Goal: Information Seeking & Learning: Check status

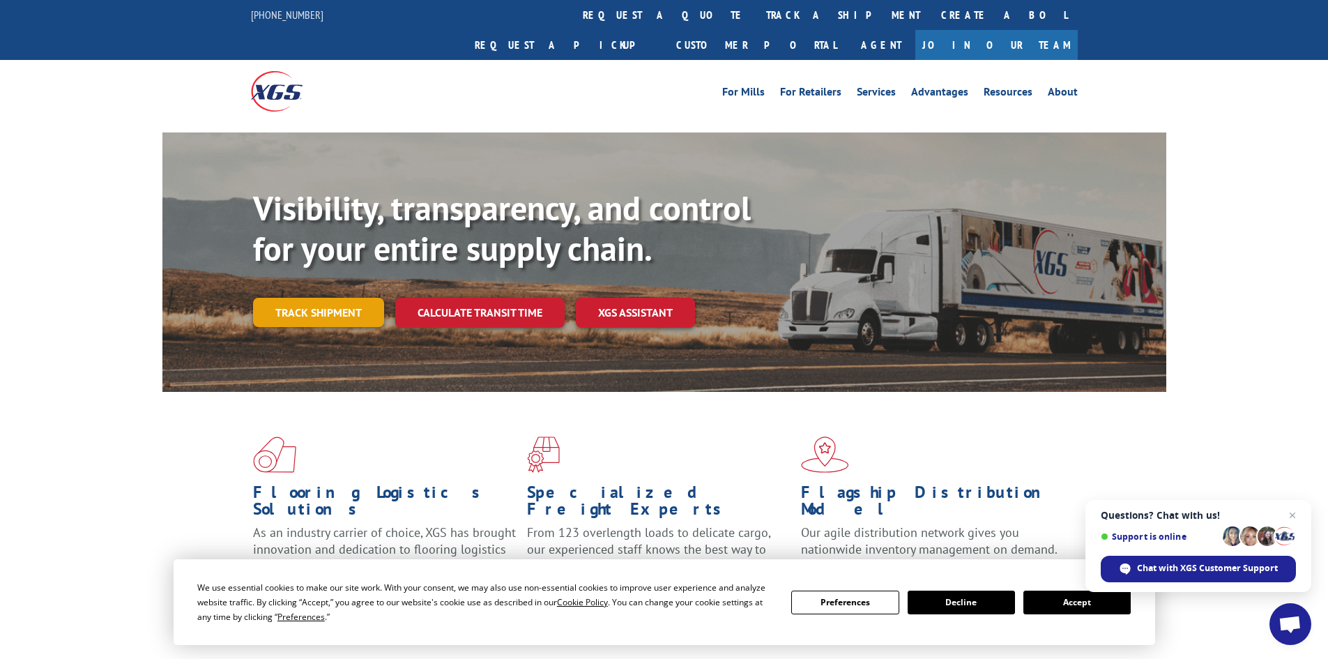
click at [381, 298] on link "Track shipment" at bounding box center [318, 312] width 131 height 29
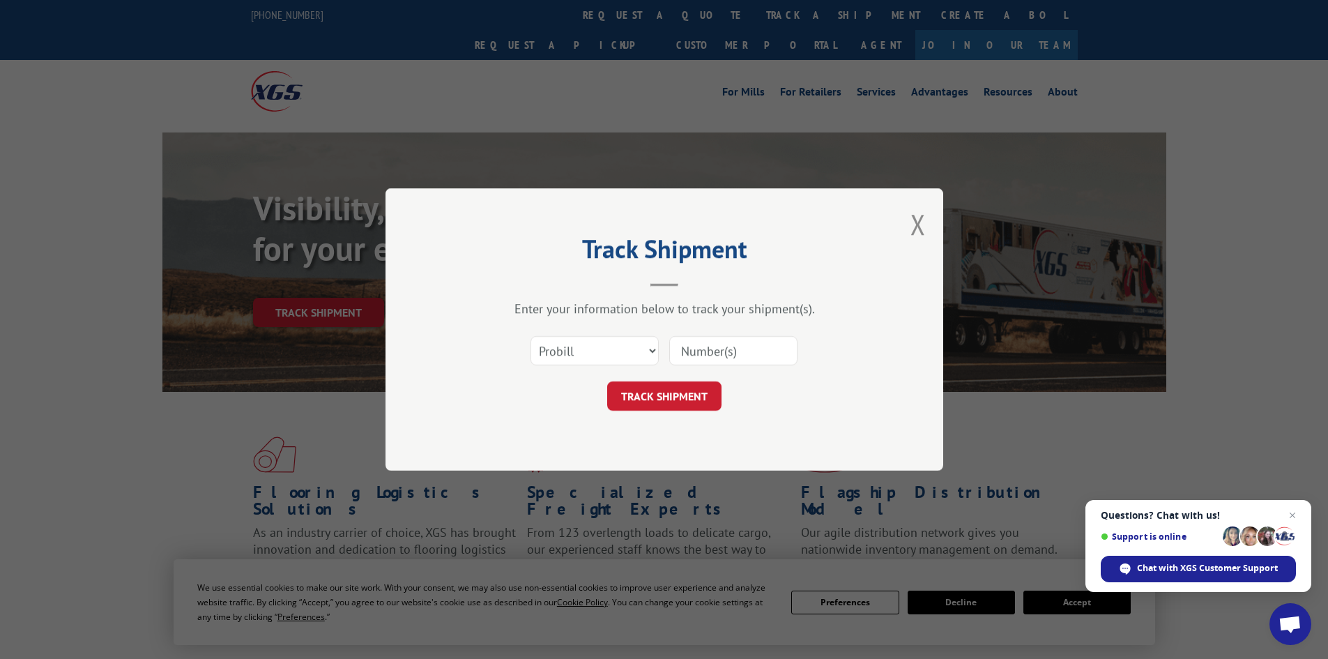
paste input "2836214"
type input "2836214"
click at [602, 350] on select "Select category... Probill BOL PO" at bounding box center [594, 350] width 128 height 29
select select "bol"
click at [530, 336] on select "Select category... Probill BOL PO" at bounding box center [594, 350] width 128 height 29
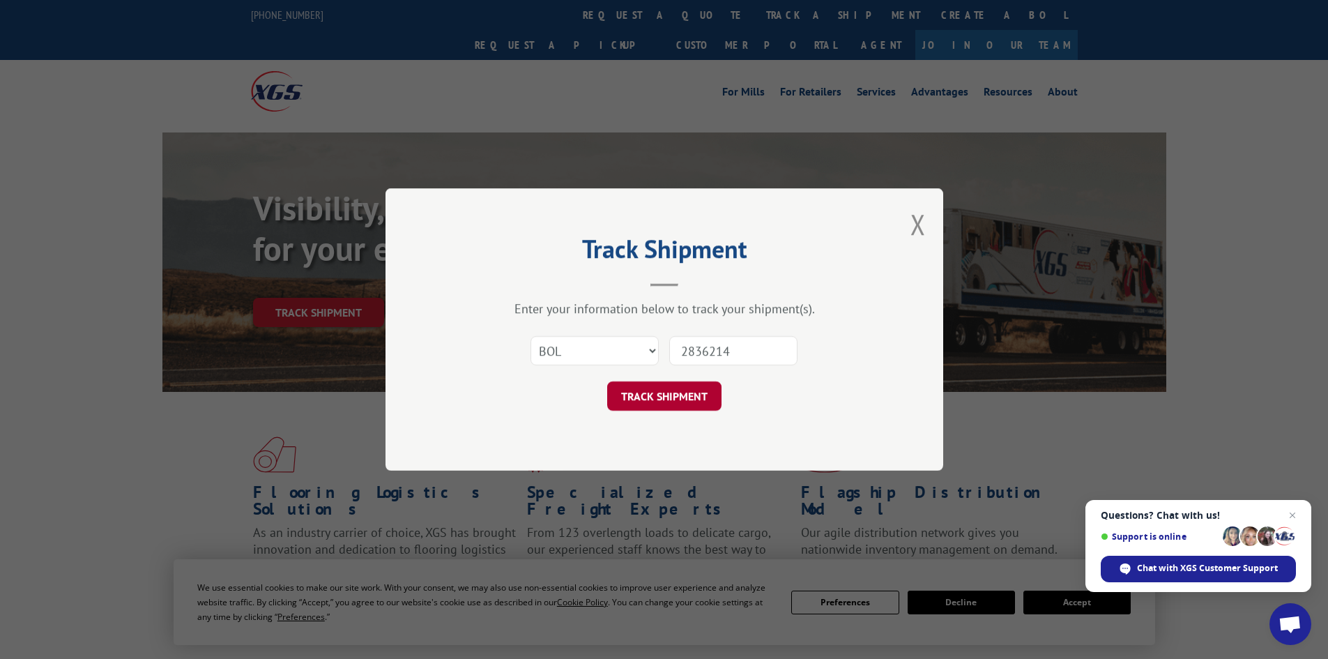
click at [660, 388] on button "TRACK SHIPMENT" at bounding box center [664, 395] width 114 height 29
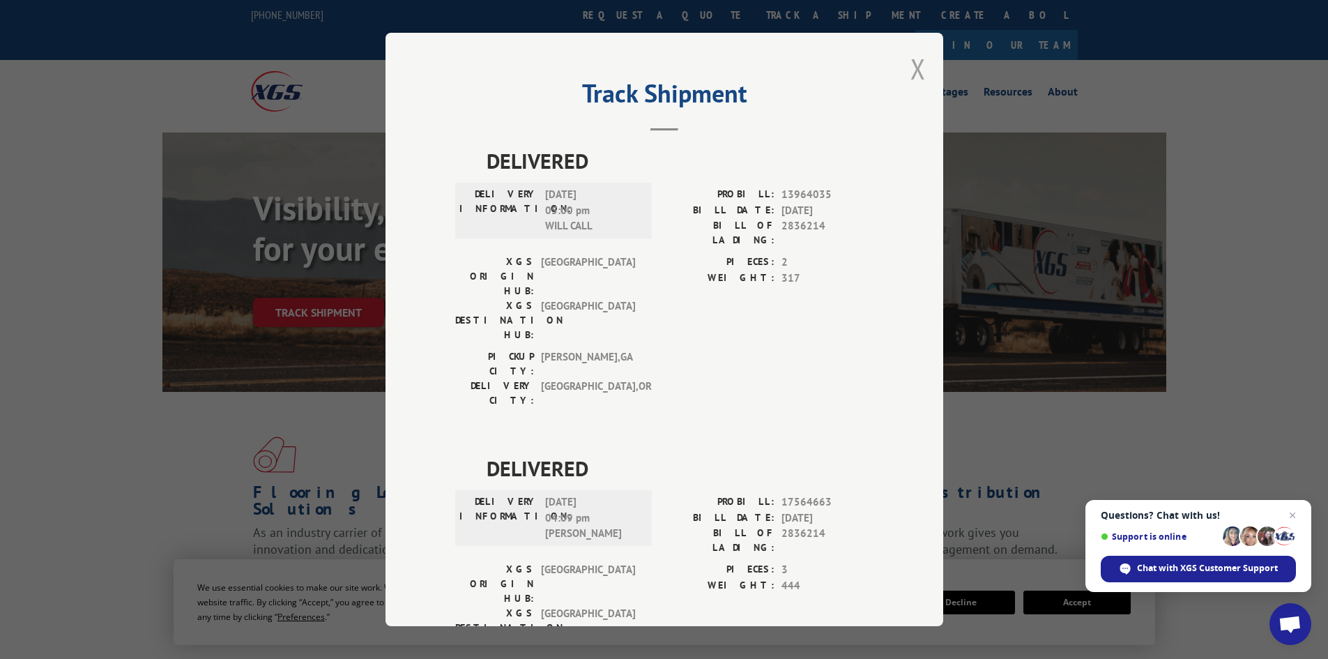
click at [914, 72] on button "Close modal" at bounding box center [917, 68] width 15 height 37
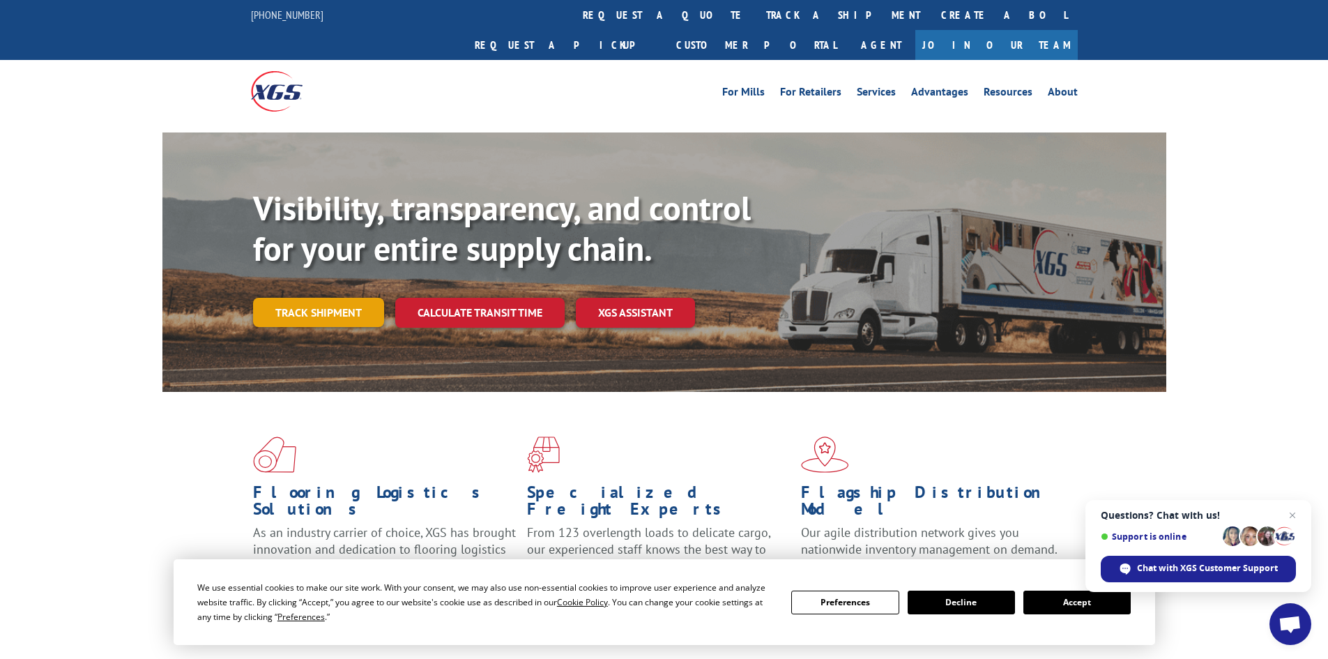
click at [335, 298] on link "Track shipment" at bounding box center [318, 312] width 131 height 29
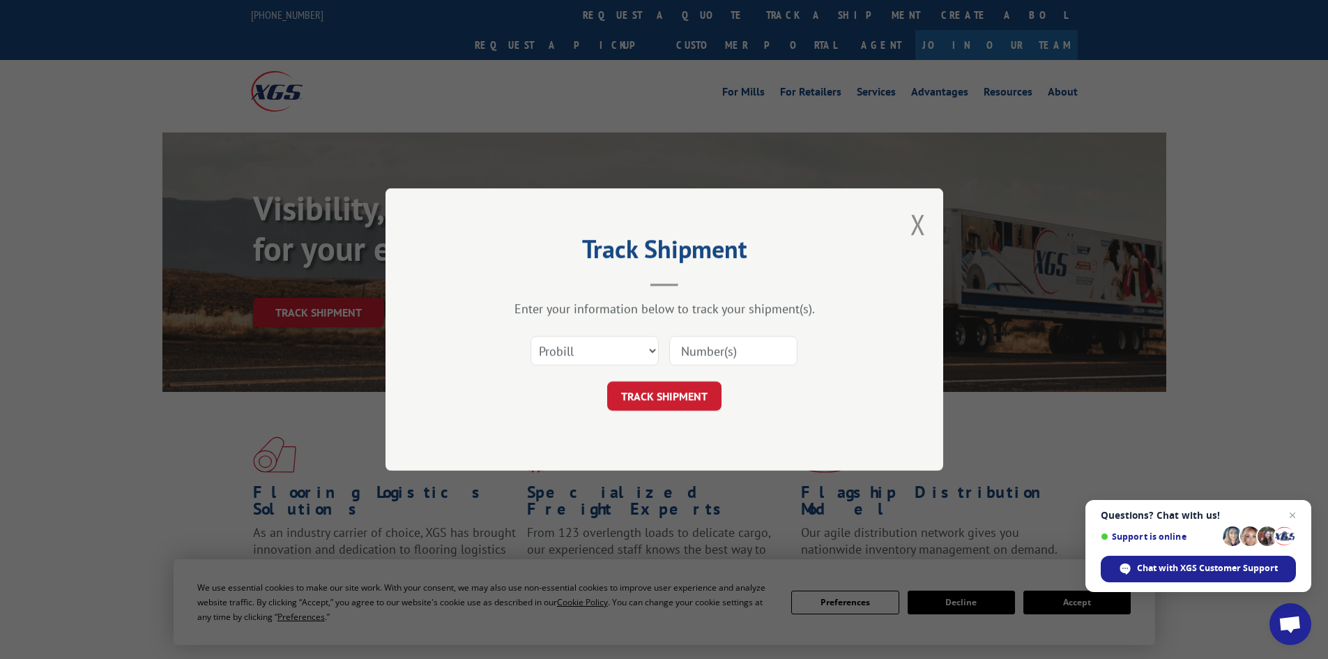
paste input "2839896"
type input "2839896"
drag, startPoint x: 623, startPoint y: 349, endPoint x: 624, endPoint y: 361, distance: 11.9
click at [623, 349] on select "Select category... Probill BOL PO" at bounding box center [594, 350] width 128 height 29
select select "bol"
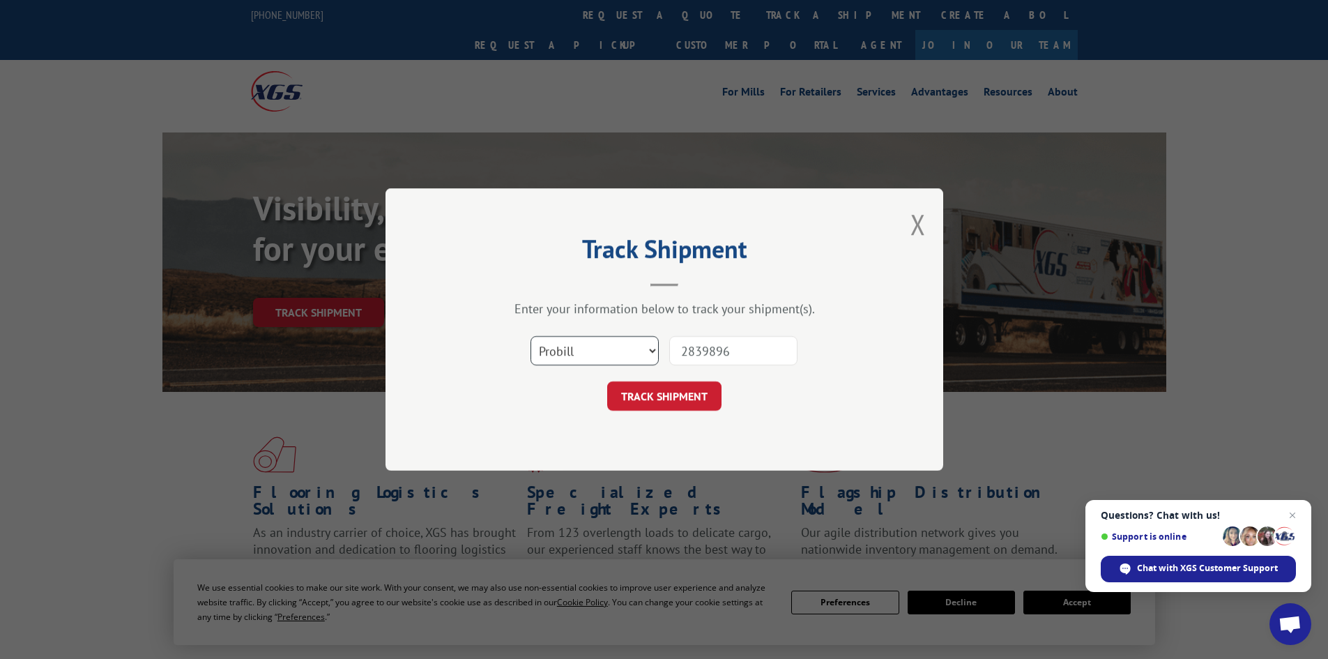
click at [530, 336] on select "Select category... Probill BOL PO" at bounding box center [594, 350] width 128 height 29
click at [666, 403] on button "TRACK SHIPMENT" at bounding box center [664, 395] width 114 height 29
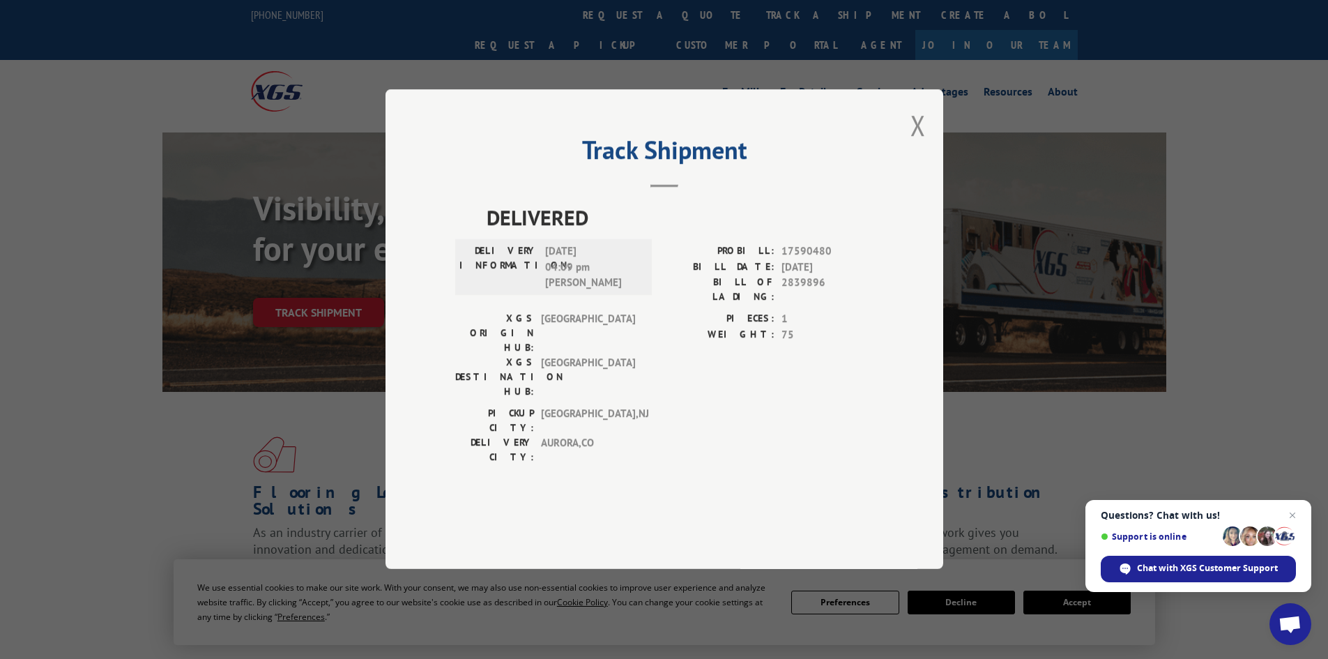
click at [919, 144] on button "Close modal" at bounding box center [917, 125] width 15 height 37
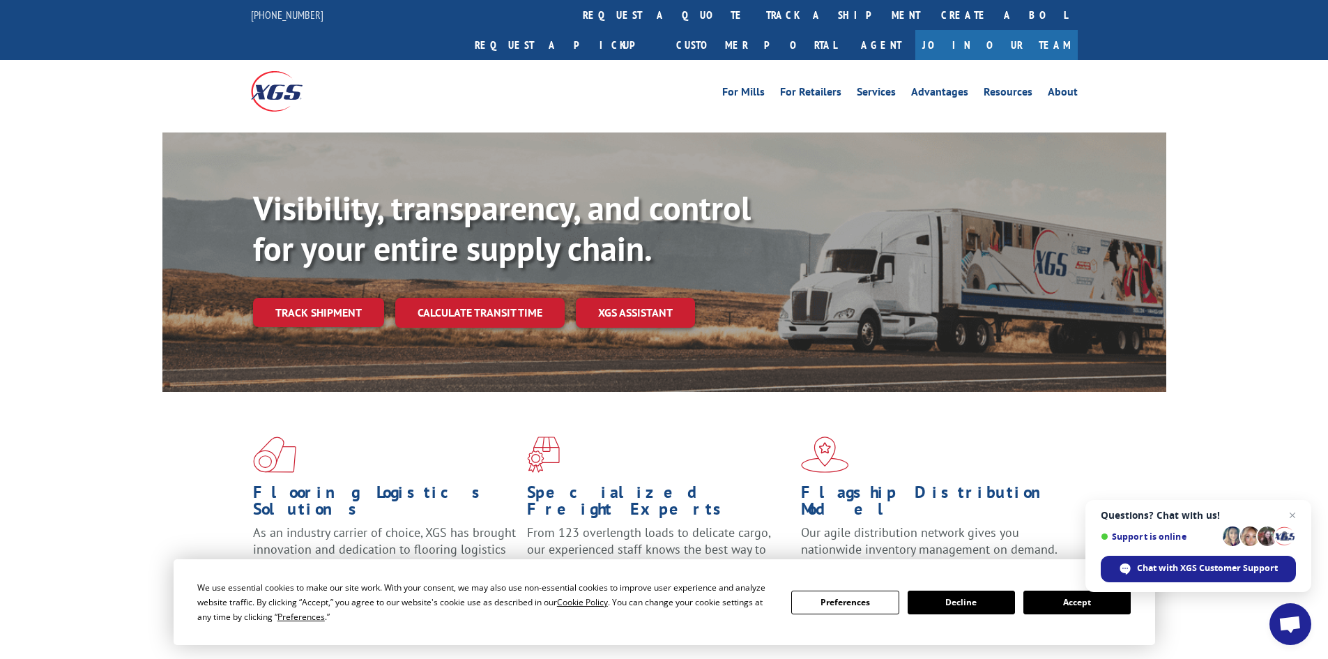
click at [314, 298] on link "Track shipment" at bounding box center [318, 312] width 131 height 29
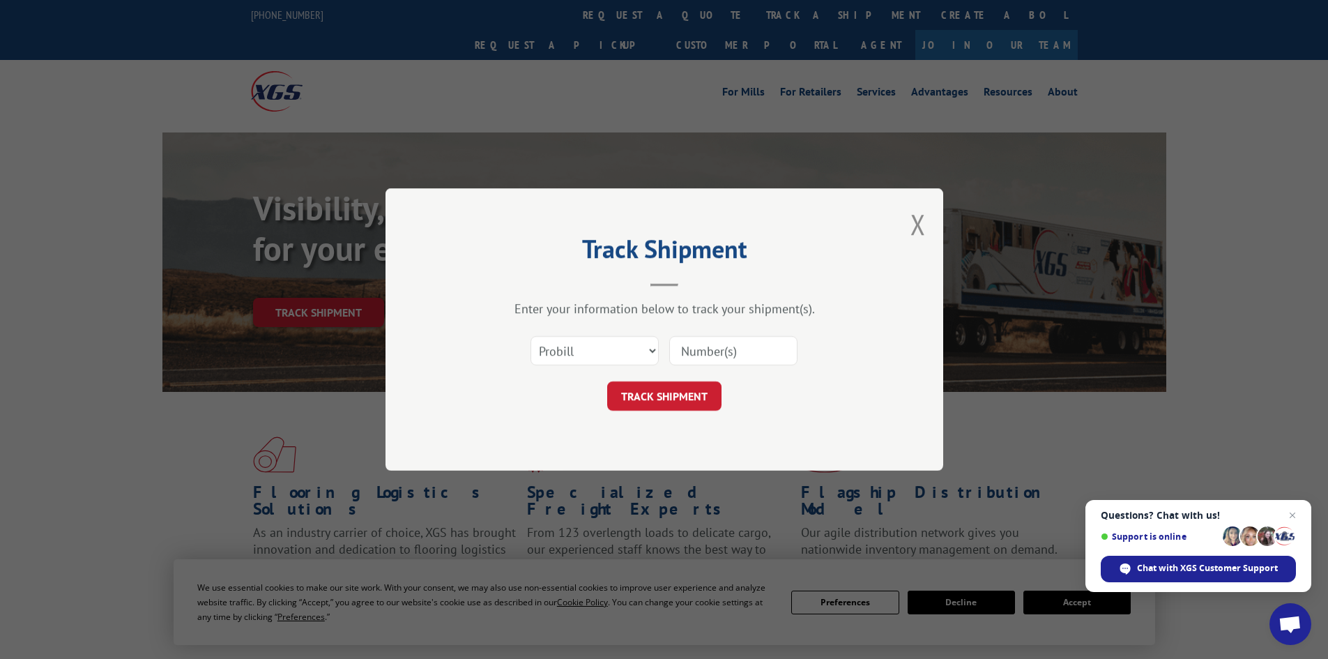
paste input "2841114"
type input "2841114"
click at [614, 361] on select "Select category... Probill BOL PO" at bounding box center [594, 350] width 128 height 29
select select "bol"
click at [530, 336] on select "Select category... Probill BOL PO" at bounding box center [594, 350] width 128 height 29
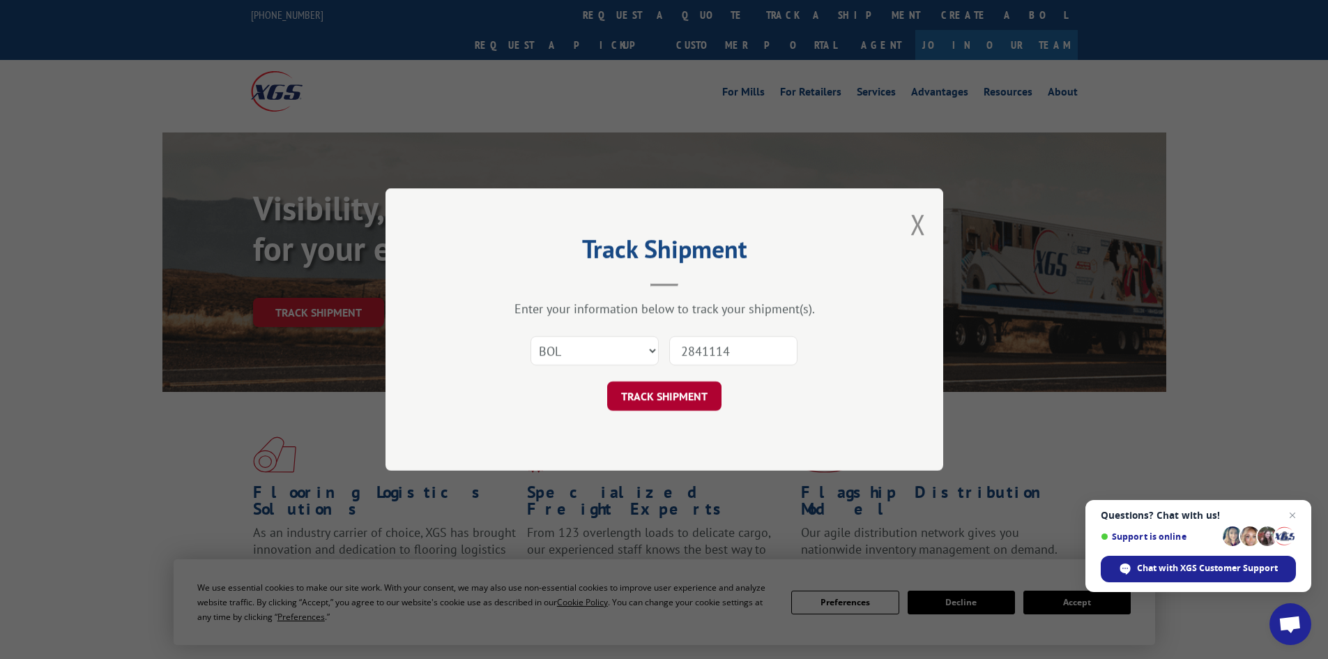
click at [632, 395] on button "TRACK SHIPMENT" at bounding box center [664, 395] width 114 height 29
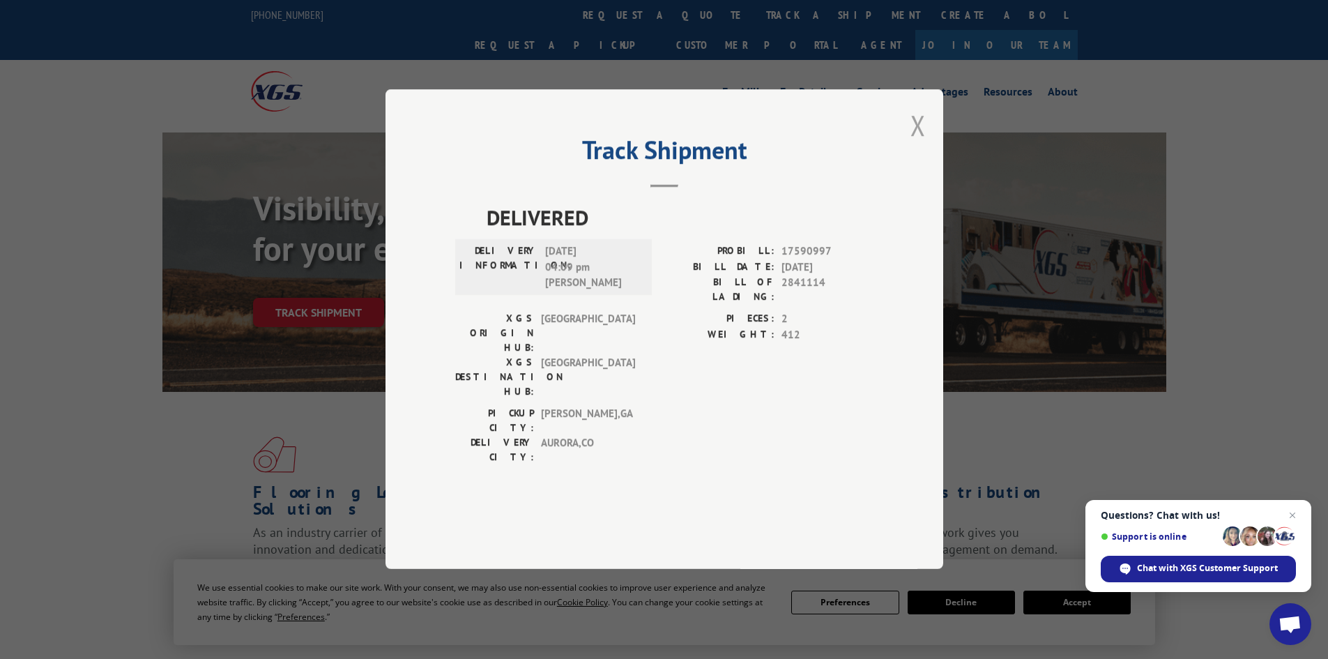
click at [912, 144] on button "Close modal" at bounding box center [917, 125] width 15 height 37
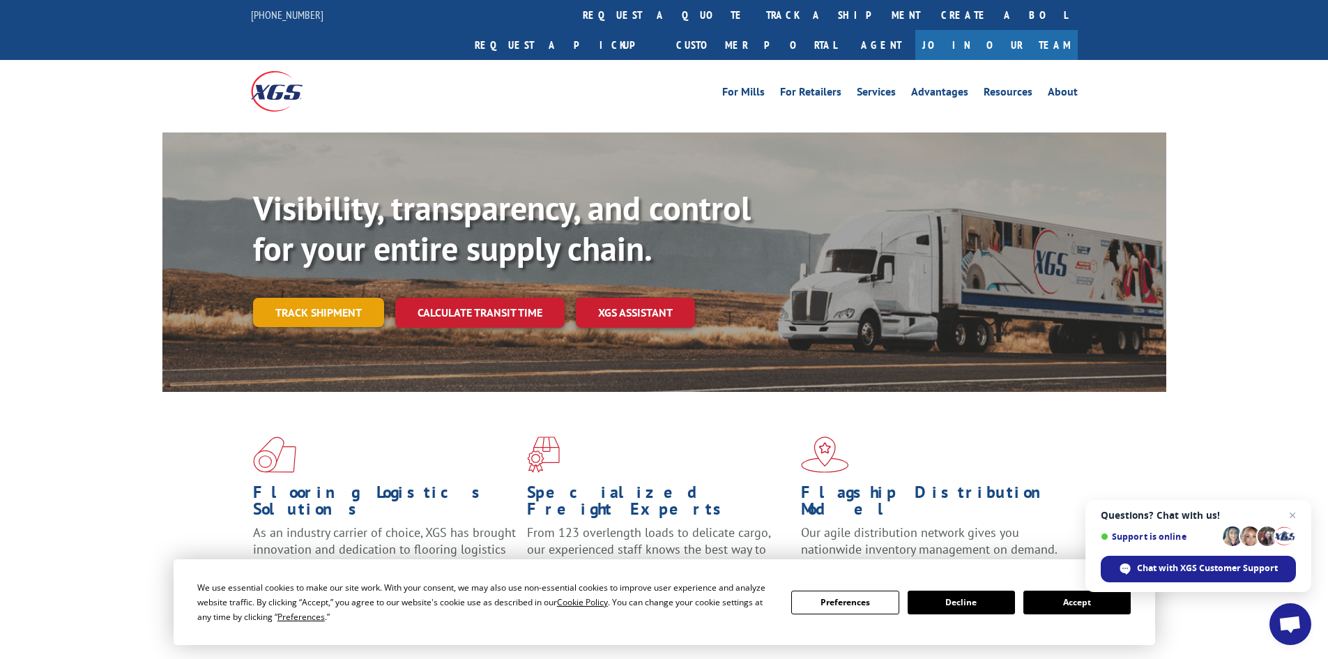
click at [339, 298] on link "Track shipment" at bounding box center [318, 312] width 131 height 29
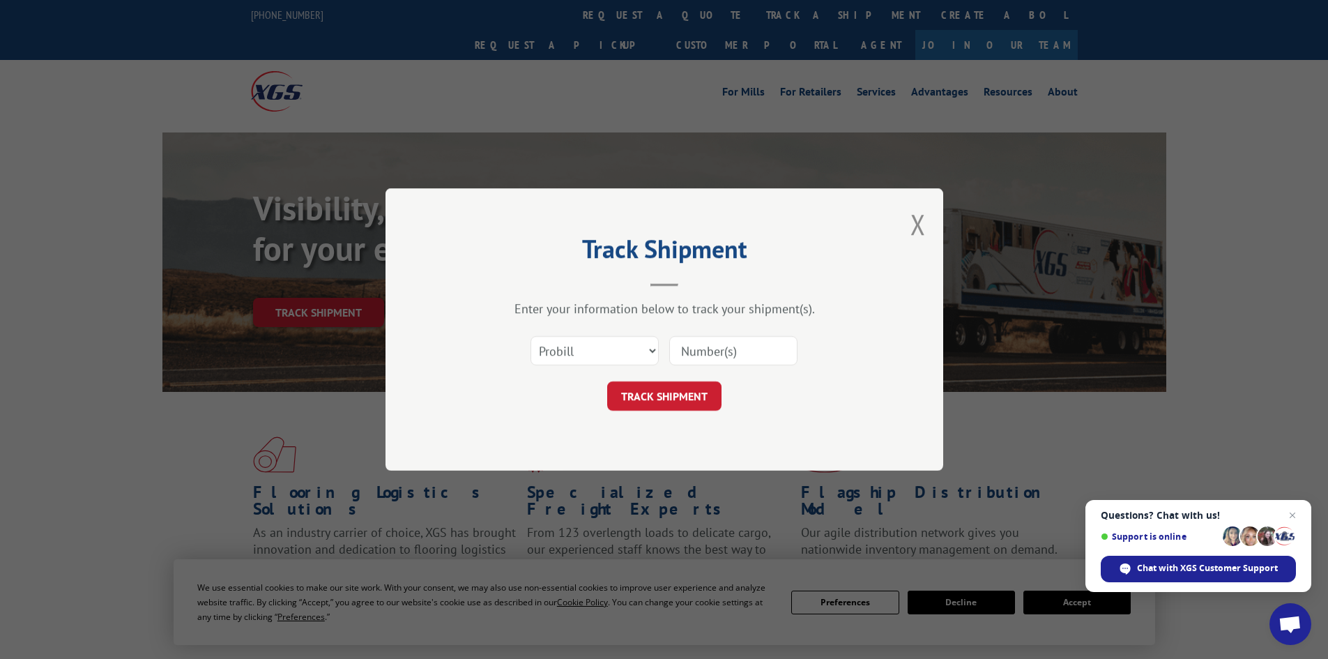
click at [716, 349] on input at bounding box center [733, 350] width 128 height 29
type input "2839630"
drag, startPoint x: 629, startPoint y: 351, endPoint x: 608, endPoint y: 364, distance: 24.8
click at [627, 351] on select "Select category... Probill BOL PO" at bounding box center [594, 350] width 128 height 29
select select "bol"
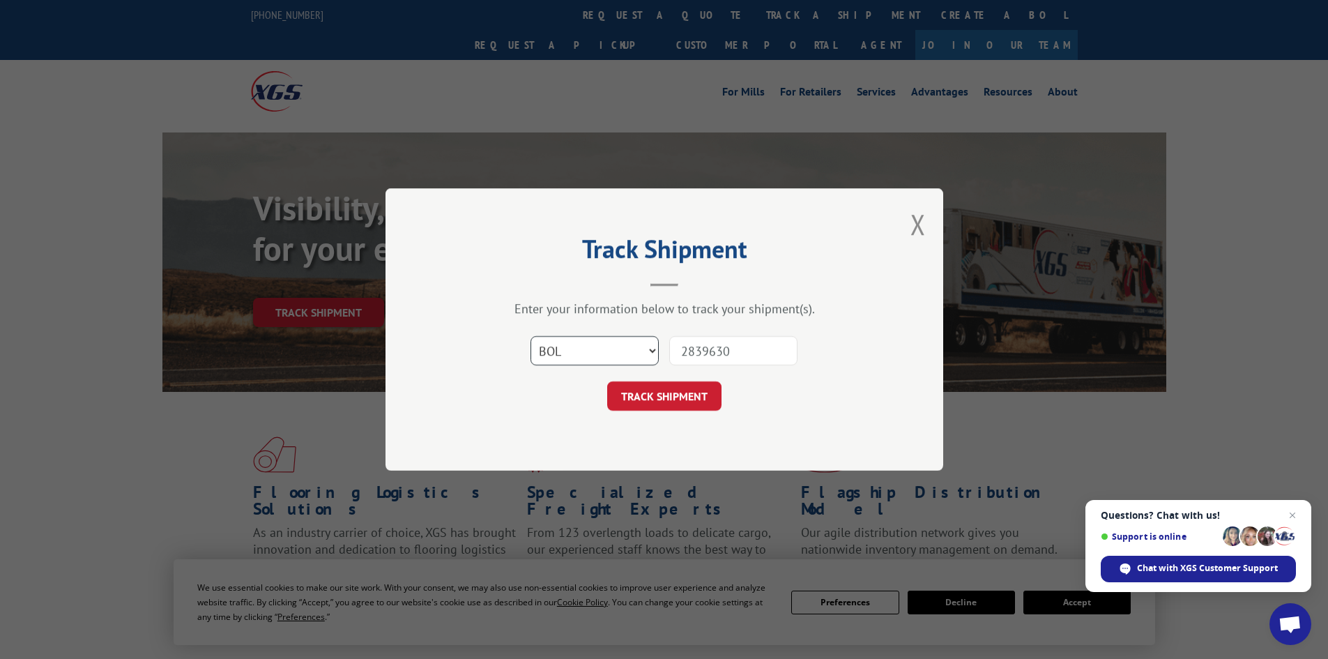
click at [530, 336] on select "Select category... Probill BOL PO" at bounding box center [594, 350] width 128 height 29
click at [652, 390] on button "TRACK SHIPMENT" at bounding box center [664, 395] width 114 height 29
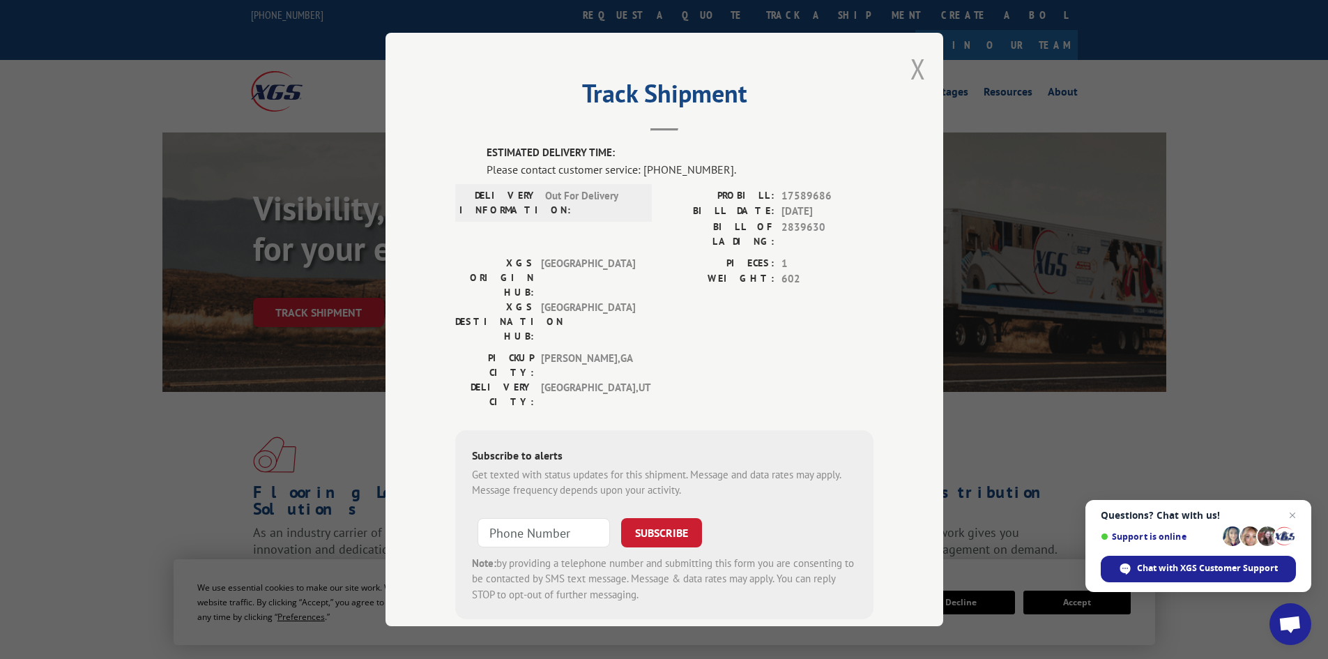
click at [910, 76] on button "Close modal" at bounding box center [917, 68] width 15 height 37
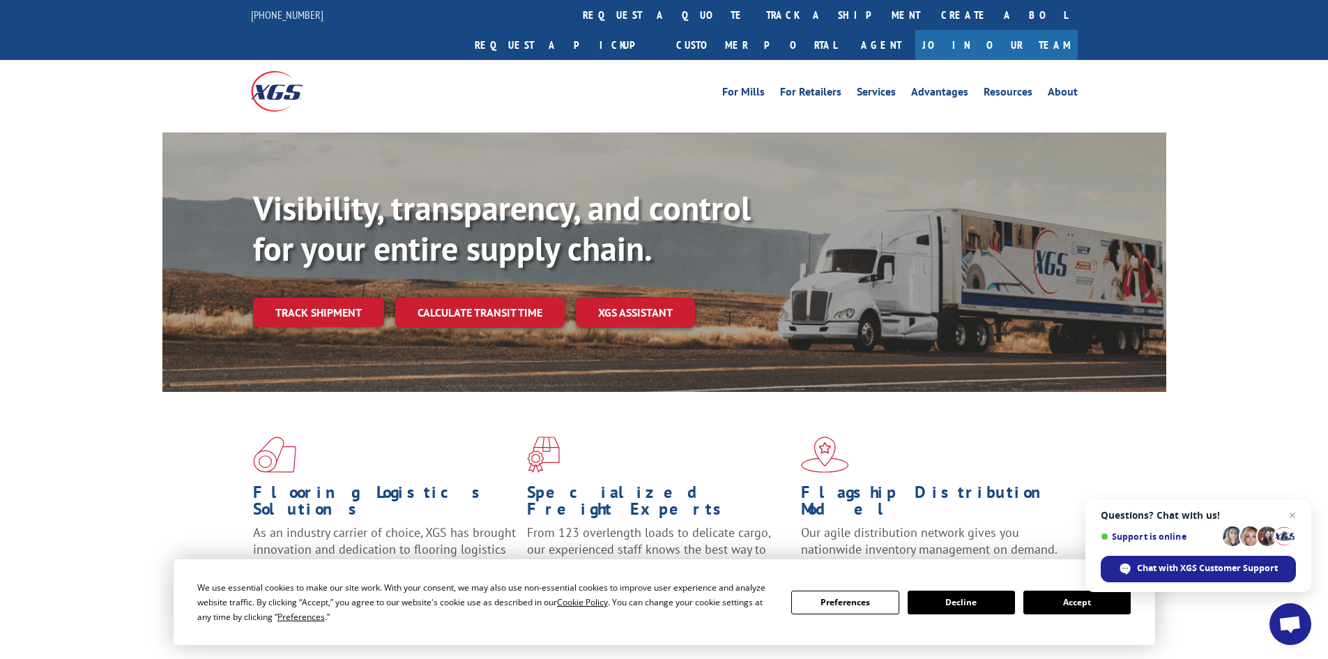
click at [316, 298] on link "Track shipment" at bounding box center [318, 312] width 131 height 29
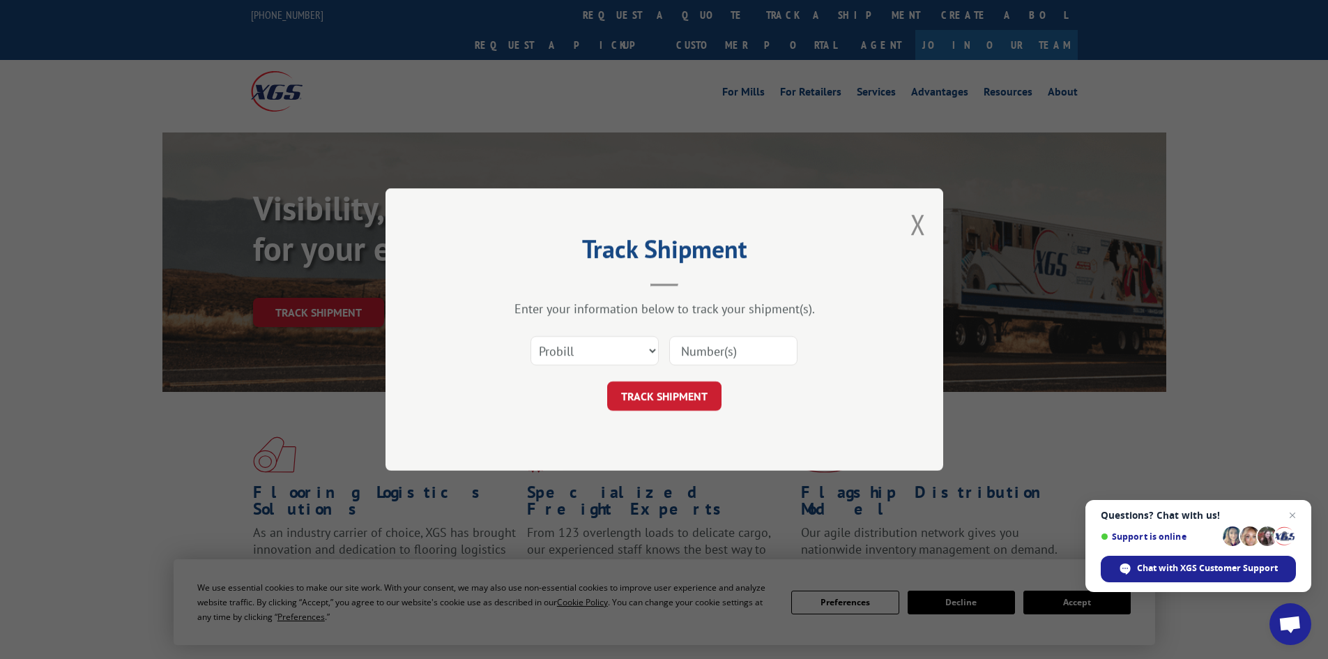
click at [714, 352] on input at bounding box center [733, 350] width 128 height 29
type input "2837472"
click at [625, 351] on select "Select category... Probill BOL PO" at bounding box center [594, 350] width 128 height 29
select select "bol"
click at [530, 336] on select "Select category... Probill BOL PO" at bounding box center [594, 350] width 128 height 29
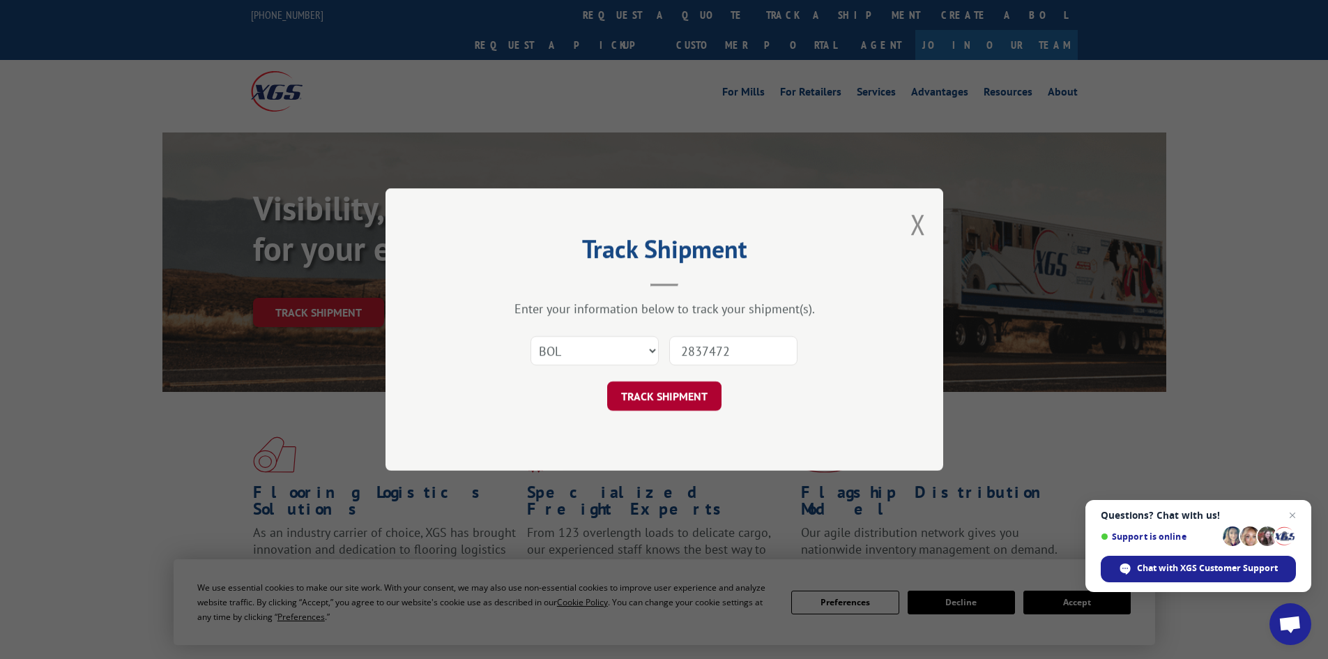
click at [650, 392] on button "TRACK SHIPMENT" at bounding box center [664, 395] width 114 height 29
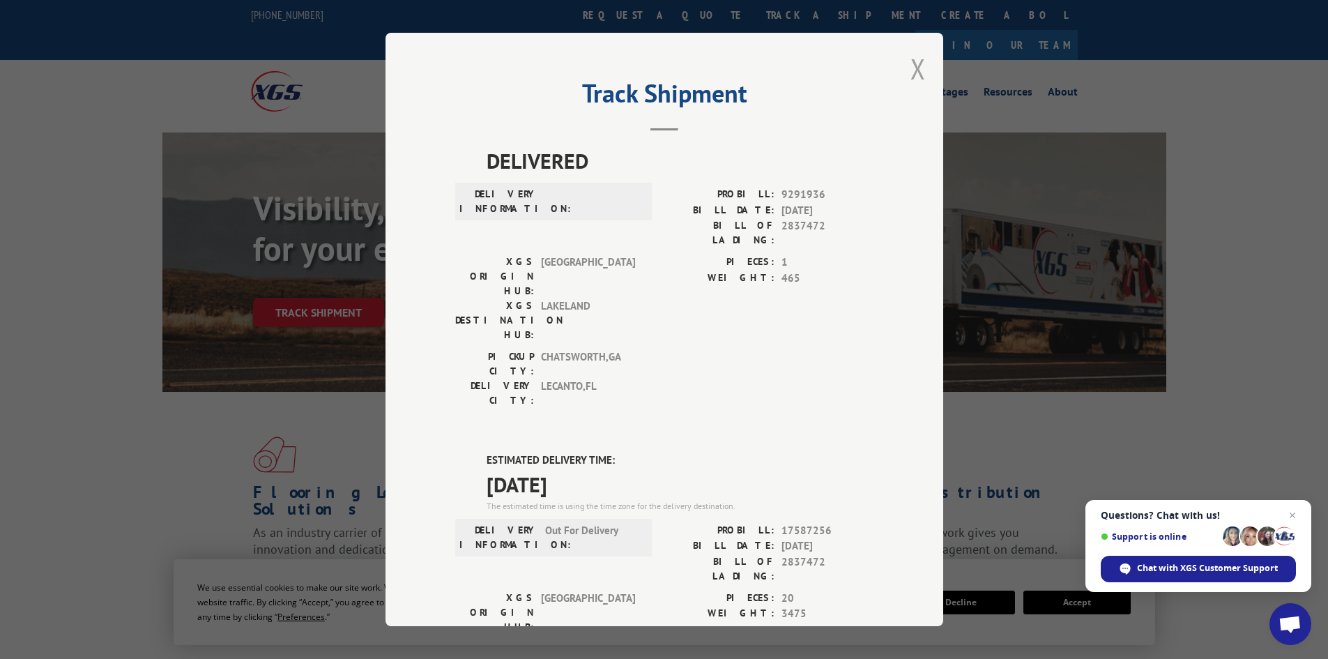
click at [910, 68] on button "Close modal" at bounding box center [917, 68] width 15 height 37
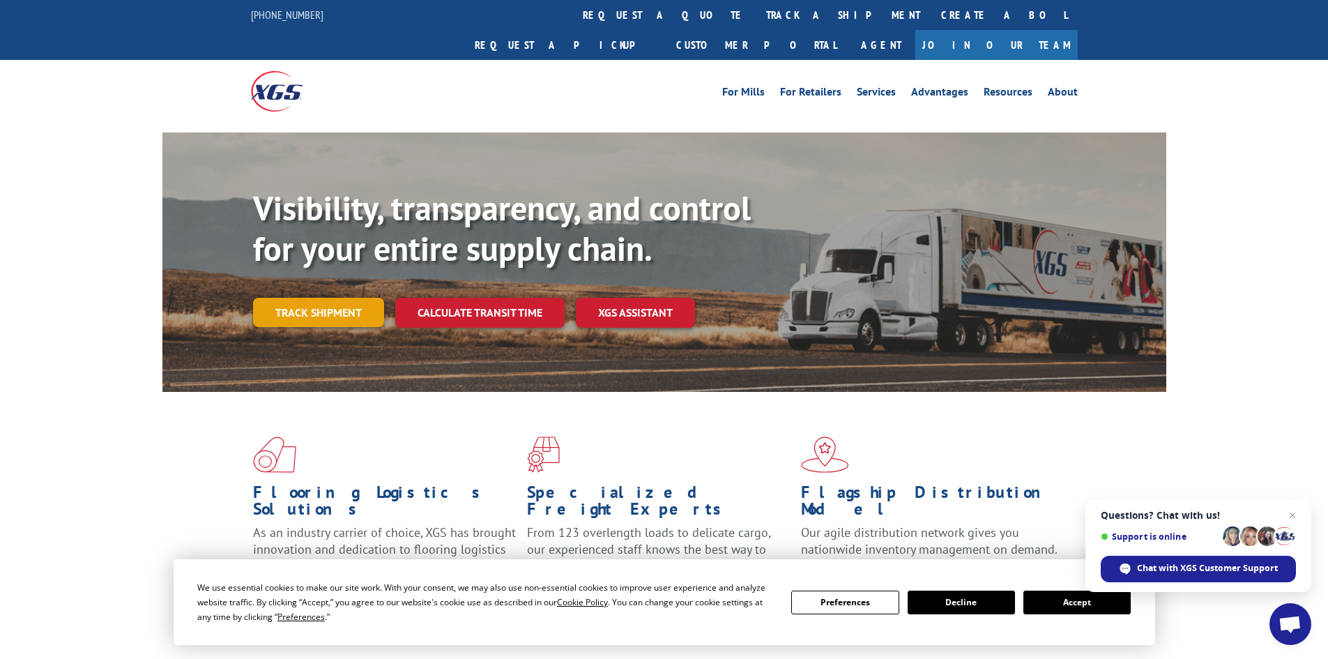
click at [346, 298] on link "Track shipment" at bounding box center [318, 312] width 131 height 29
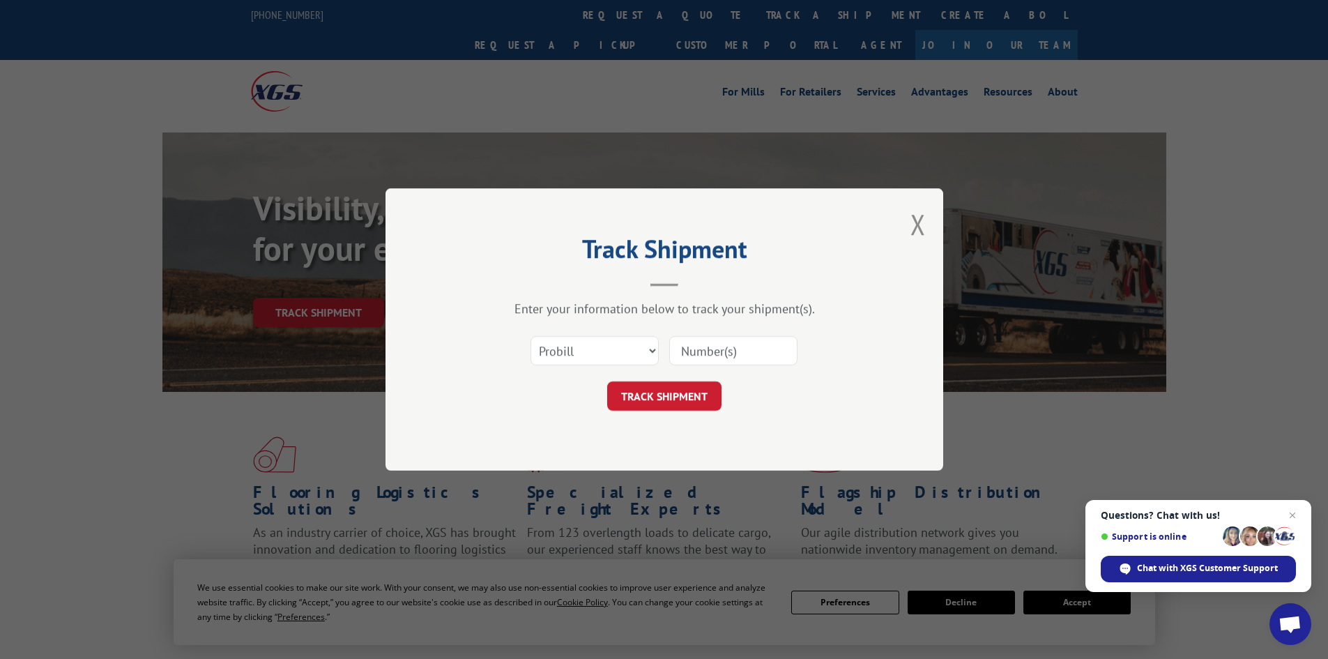
click at [706, 346] on input at bounding box center [733, 350] width 128 height 29
type input "2843754"
click at [597, 348] on select "Select category... Probill BOL PO" at bounding box center [594, 350] width 128 height 29
select select "bol"
click at [530, 336] on select "Select category... Probill BOL PO" at bounding box center [594, 350] width 128 height 29
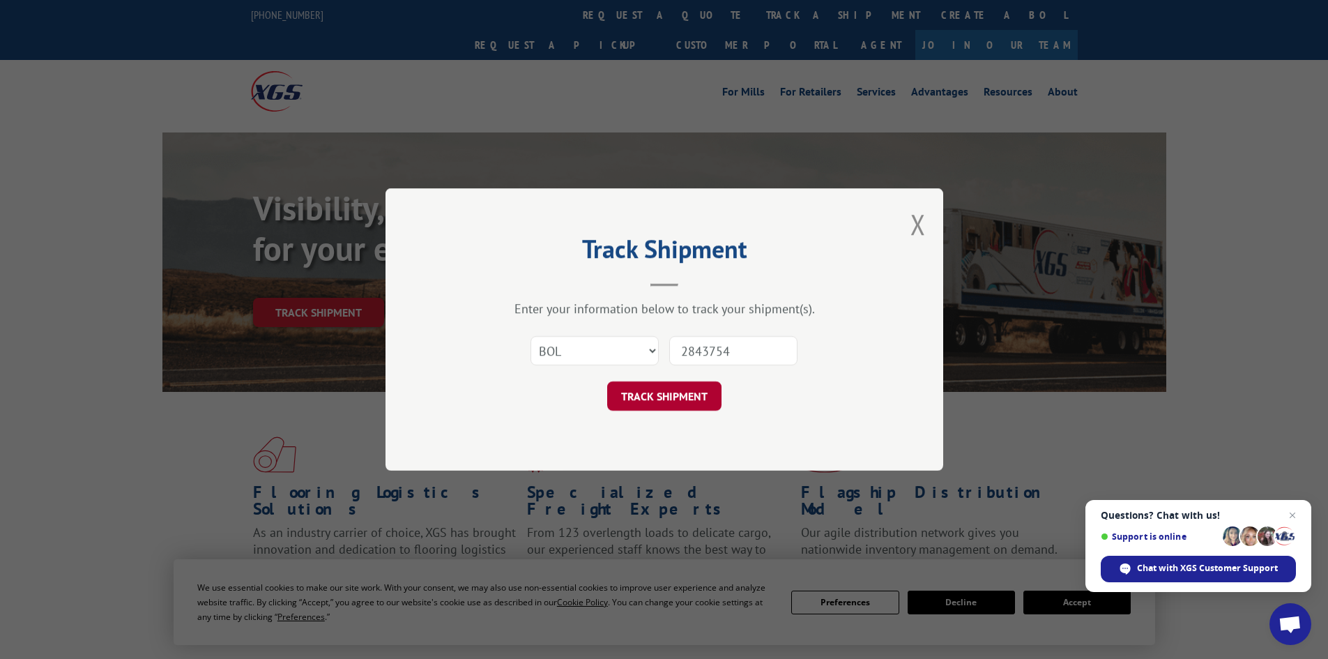
click at [628, 395] on button "TRACK SHIPMENT" at bounding box center [664, 395] width 114 height 29
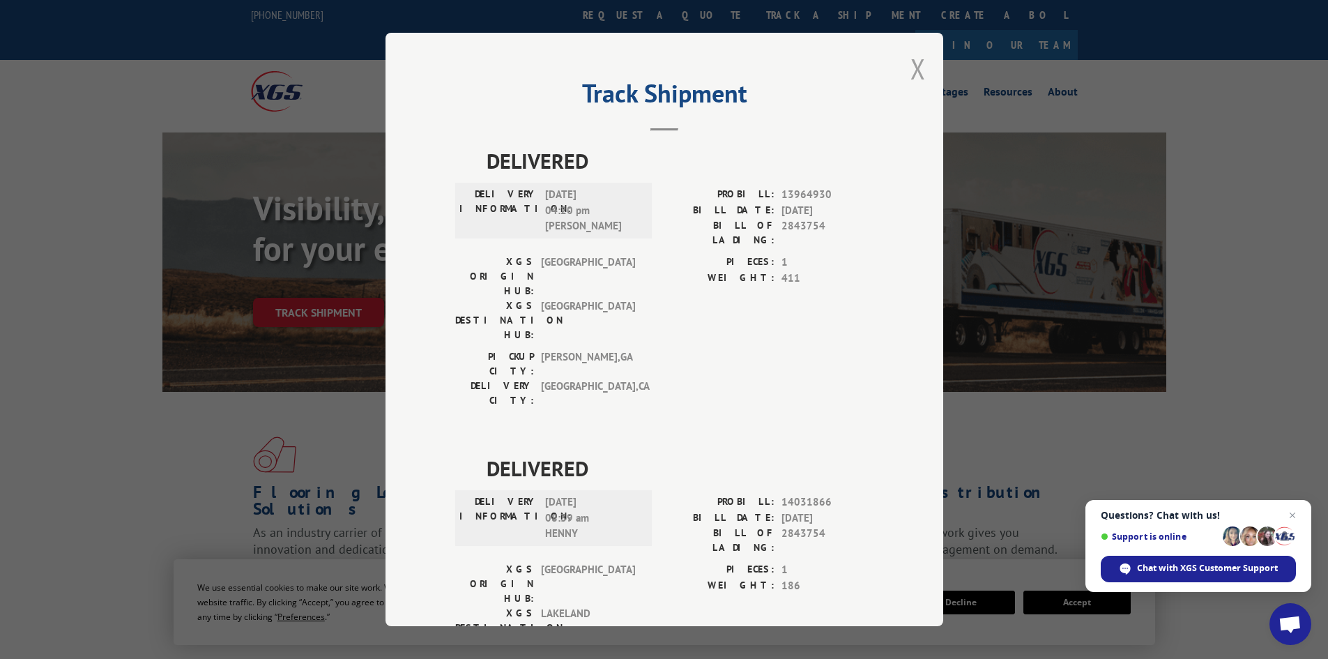
click at [910, 82] on button "Close modal" at bounding box center [917, 68] width 15 height 37
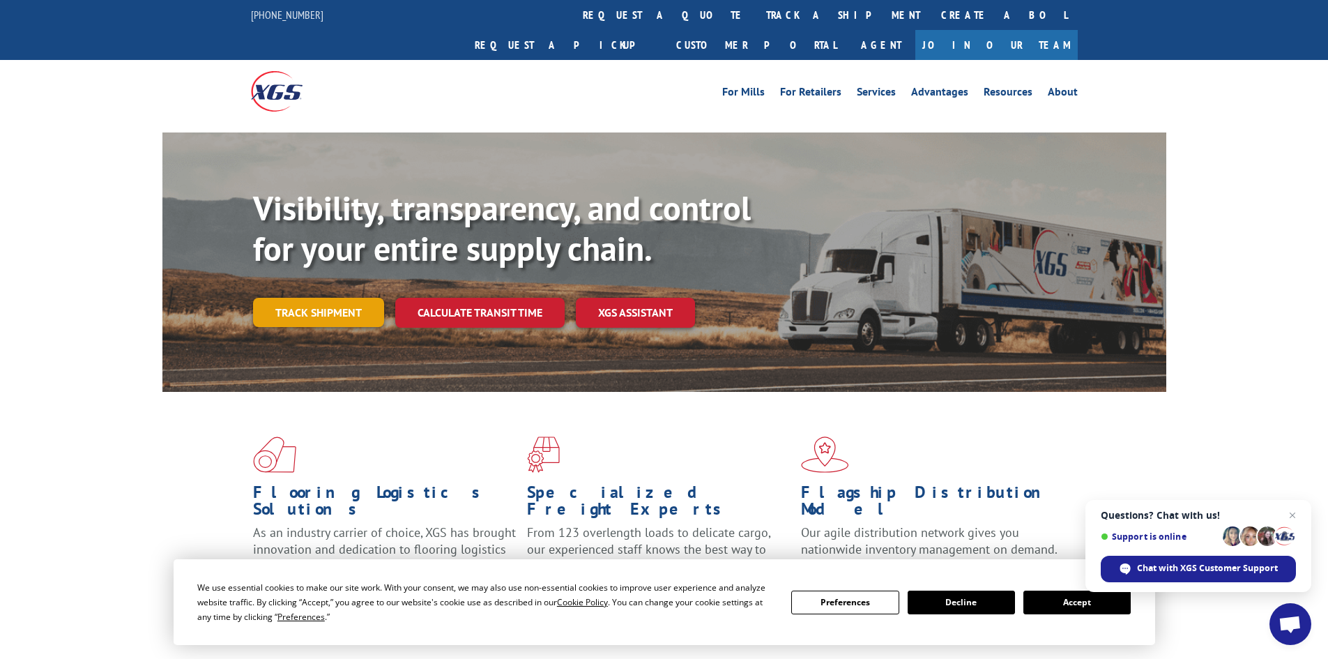
click at [378, 298] on link "Track shipment" at bounding box center [318, 312] width 131 height 29
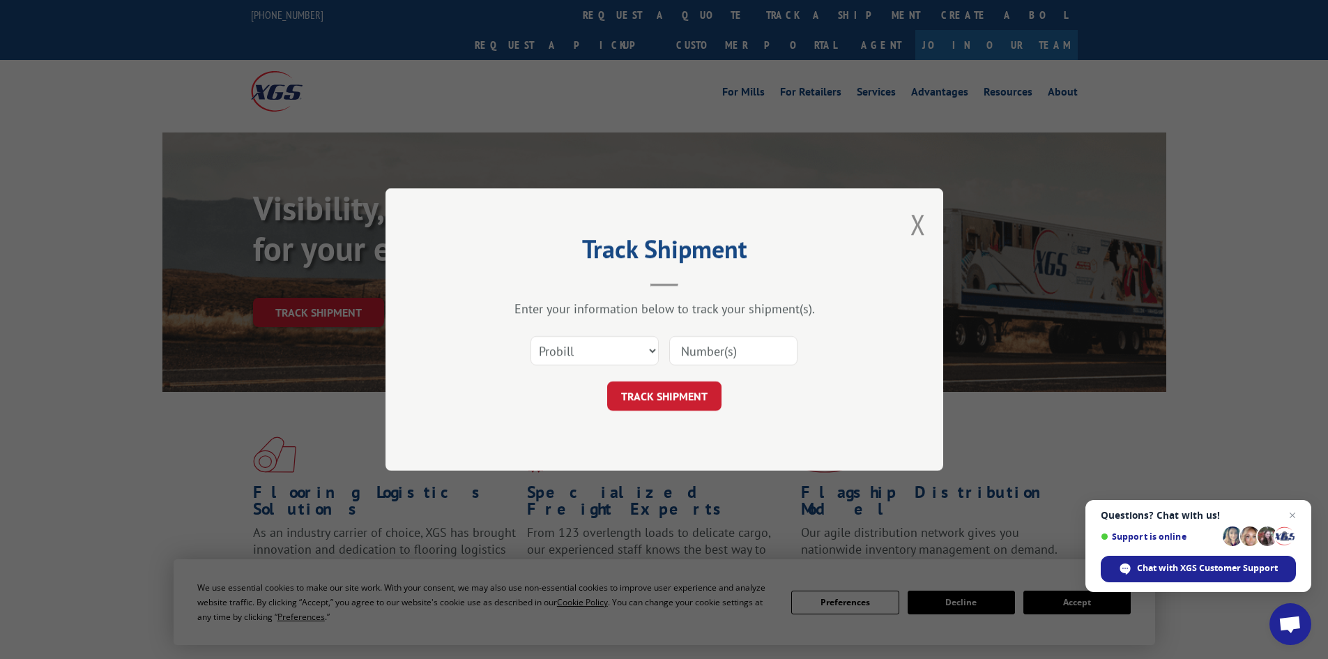
click at [702, 349] on input at bounding box center [733, 350] width 128 height 29
type input "2839020"
click at [547, 353] on select "Select category... Probill BOL PO" at bounding box center [594, 350] width 128 height 29
select select "bol"
click at [530, 336] on select "Select category... Probill BOL PO" at bounding box center [594, 350] width 128 height 29
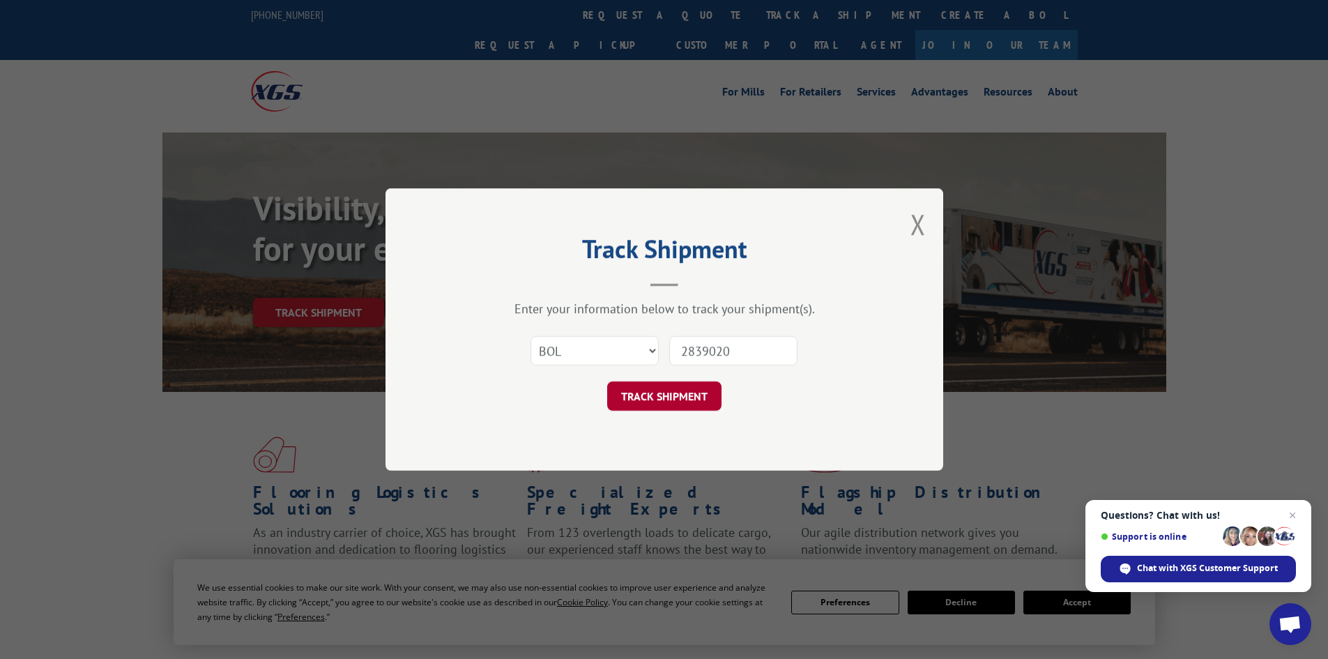
click at [637, 391] on button "TRACK SHIPMENT" at bounding box center [664, 395] width 114 height 29
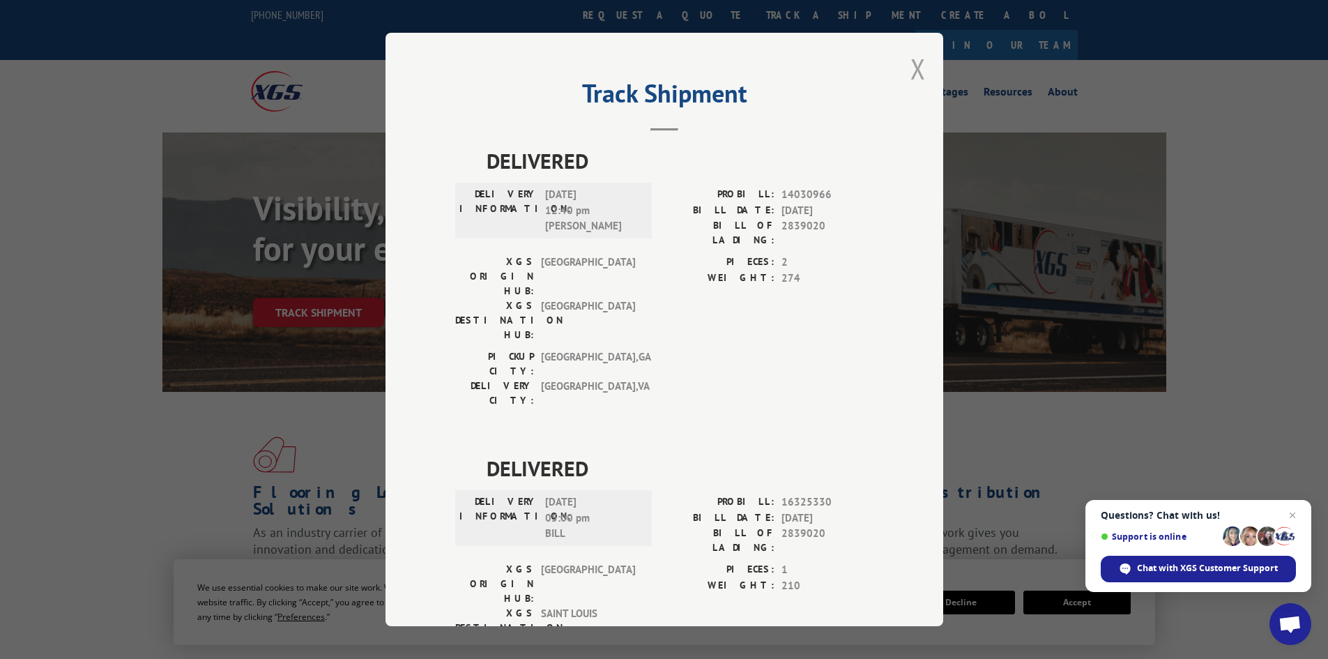
click at [919, 73] on button "Close modal" at bounding box center [917, 68] width 15 height 37
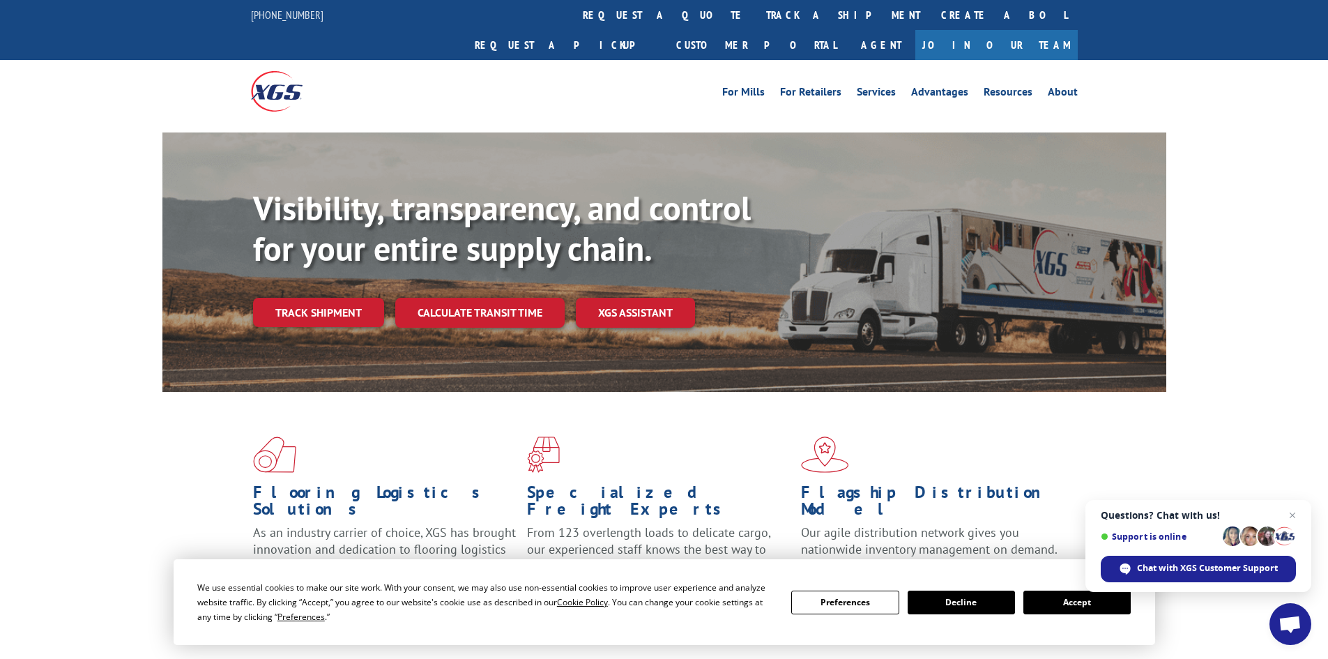
click at [328, 298] on link "Track shipment" at bounding box center [318, 312] width 131 height 29
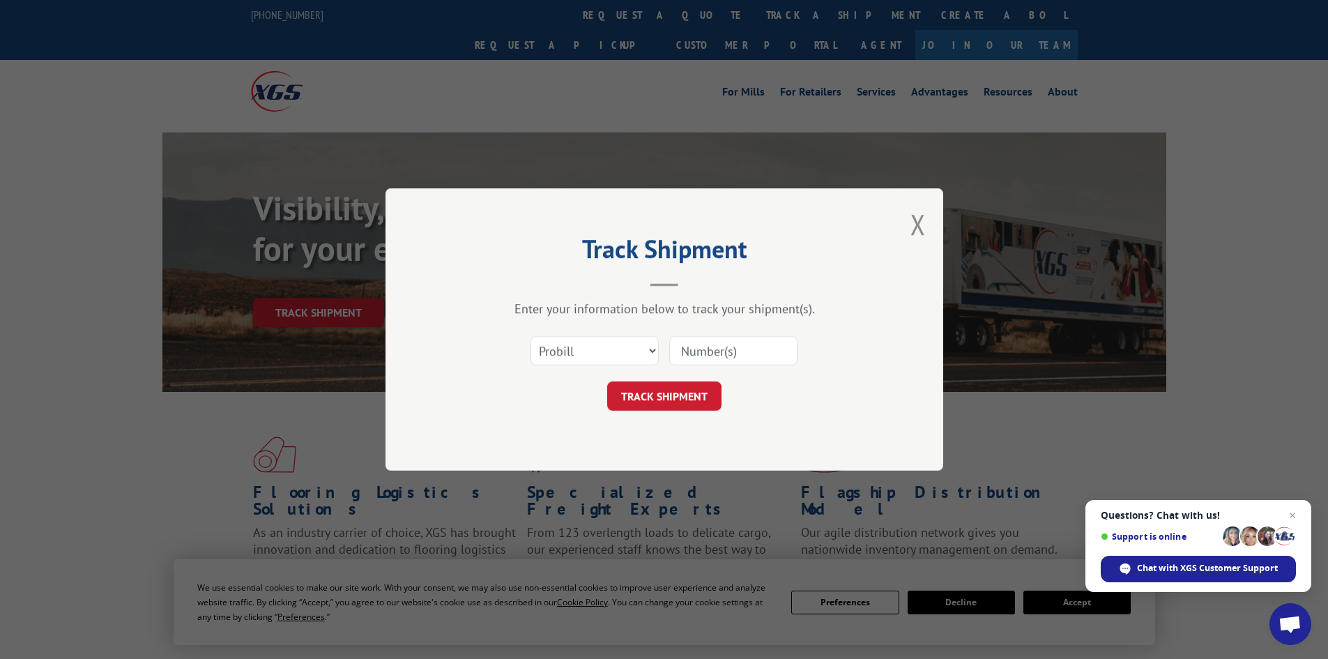
paste input "2844032"
type input "2844032"
drag, startPoint x: 568, startPoint y: 354, endPoint x: 569, endPoint y: 365, distance: 10.5
click at [568, 354] on select "Select category... Probill BOL PO" at bounding box center [594, 350] width 128 height 29
select select "bol"
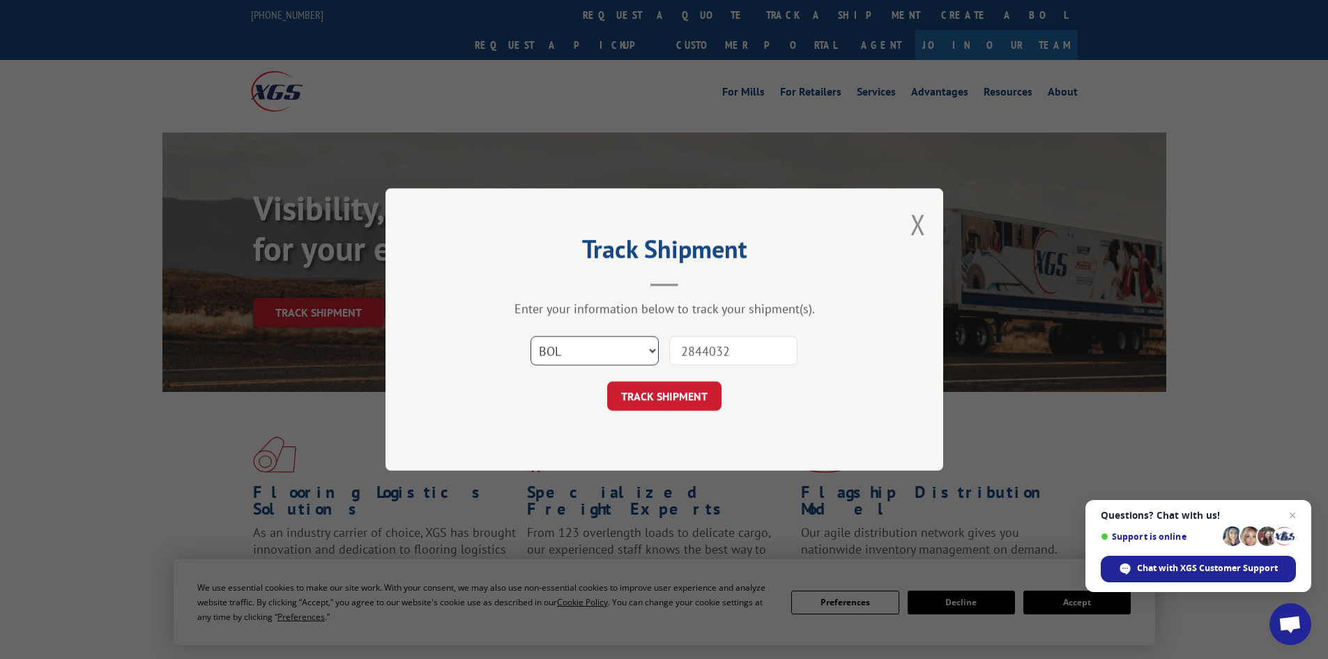
click at [530, 336] on select "Select category... Probill BOL PO" at bounding box center [594, 350] width 128 height 29
click at [703, 393] on button "TRACK SHIPMENT" at bounding box center [664, 395] width 114 height 29
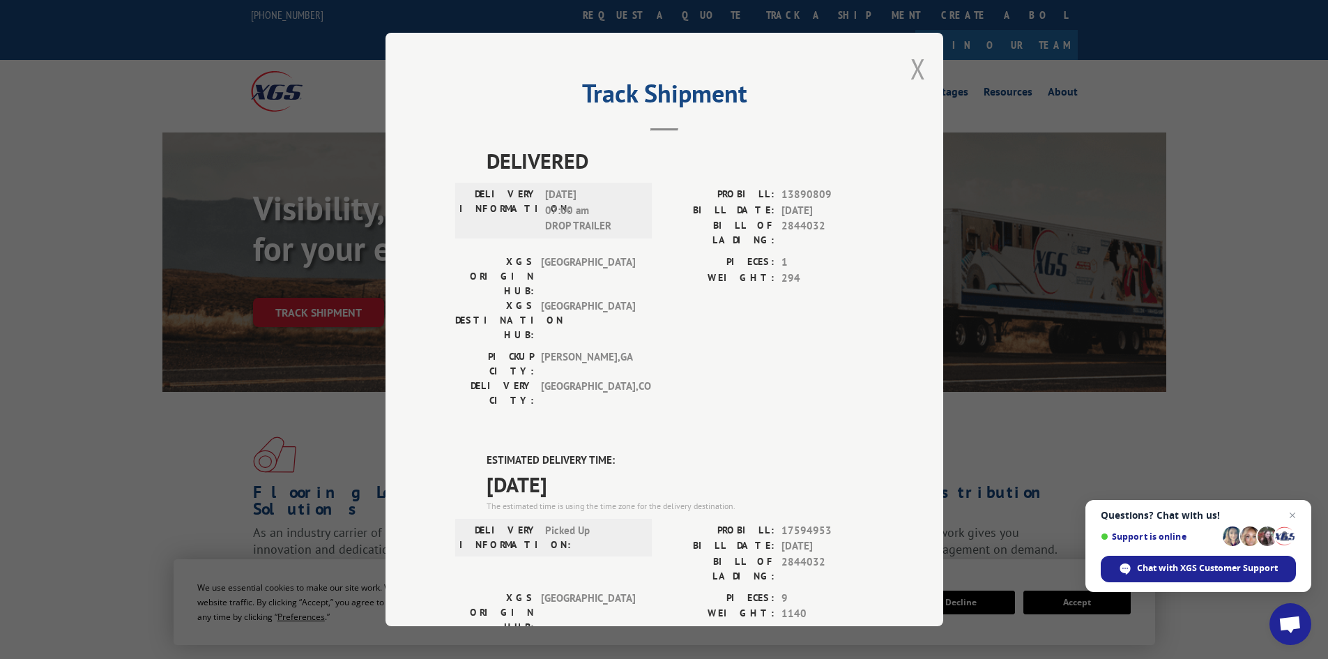
click at [915, 72] on button "Close modal" at bounding box center [917, 68] width 15 height 37
